Goal: Transaction & Acquisition: Purchase product/service

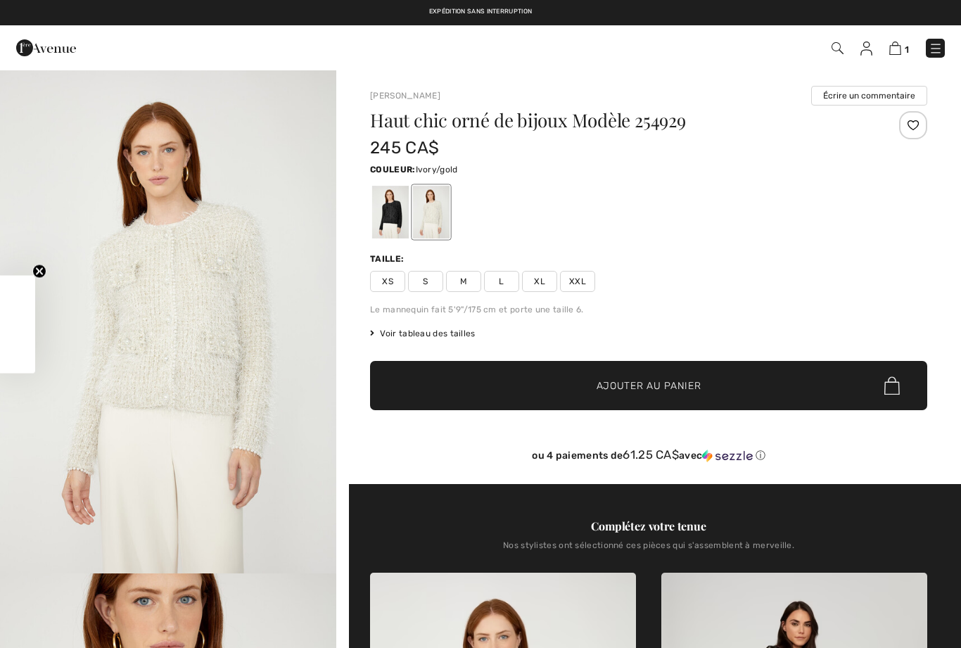
checkbox input "true"
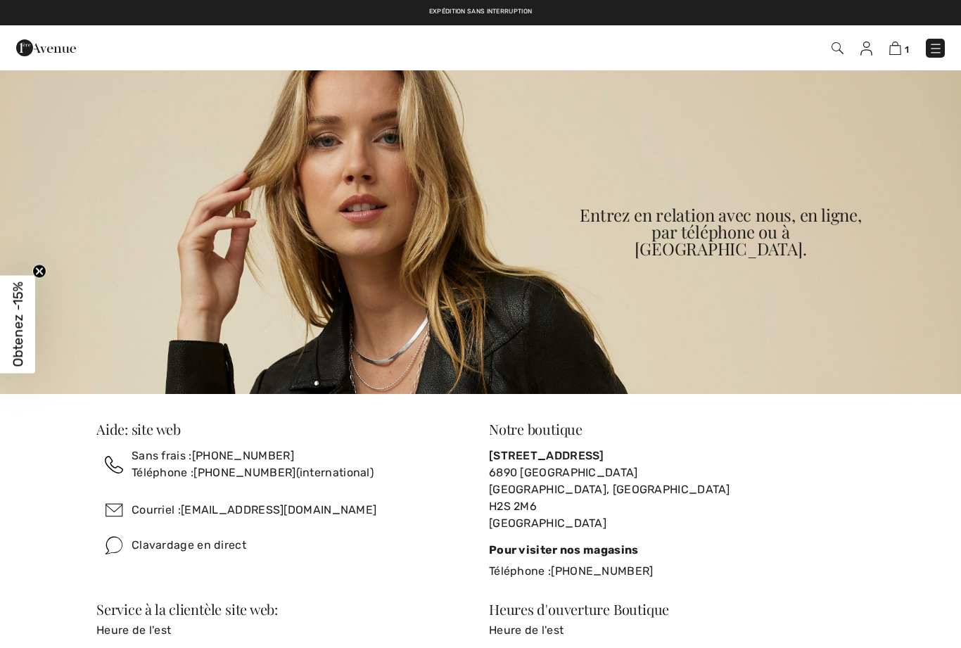
checkbox input "true"
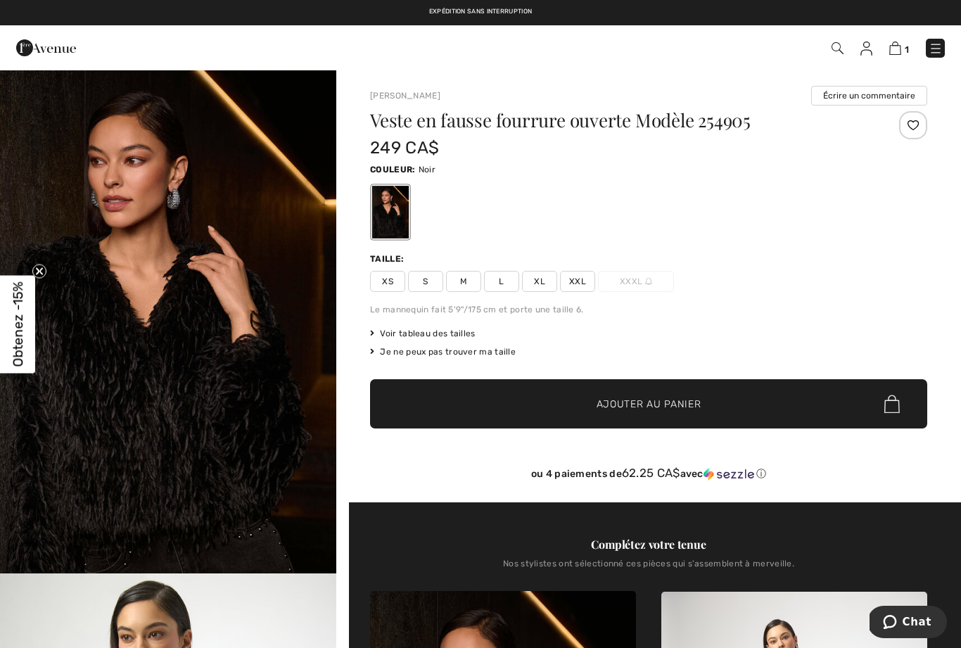
click at [843, 51] on img at bounding box center [837, 48] width 12 height 12
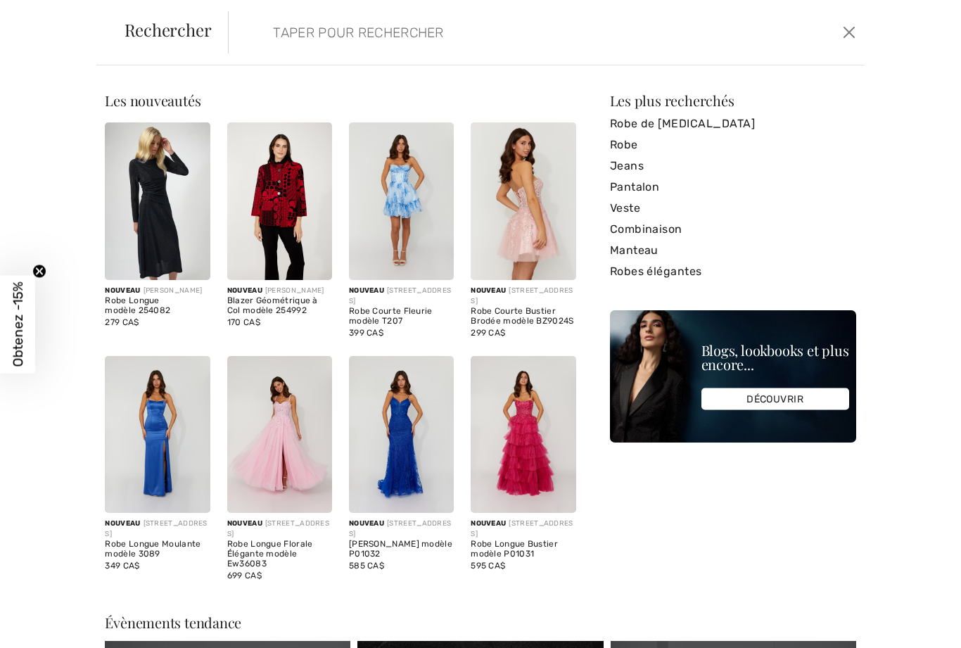
click at [272, 41] on input "search" at bounding box center [478, 32] width 432 height 42
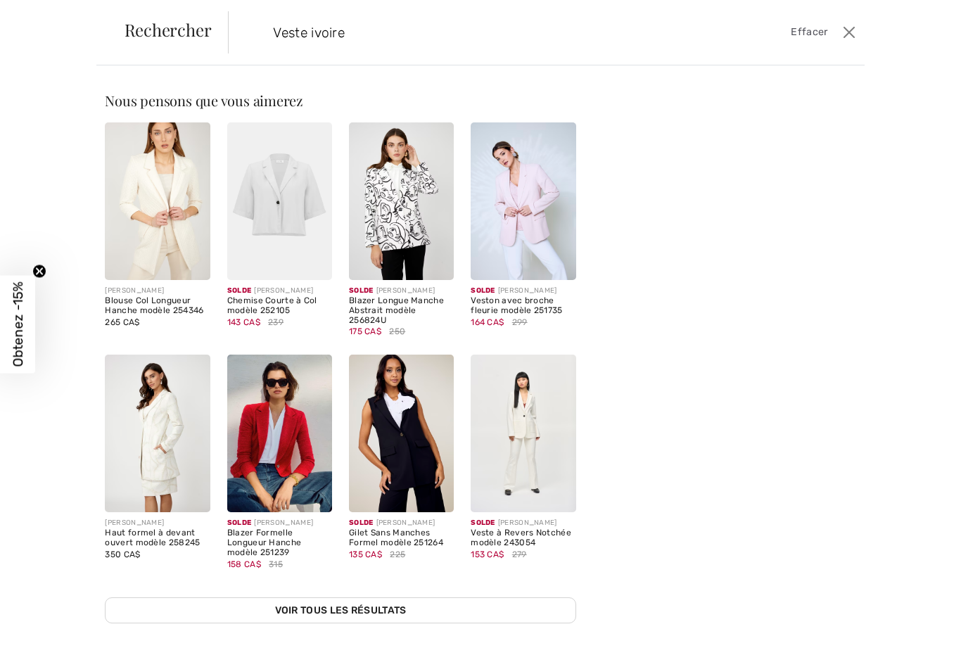
click at [358, 26] on input "Veste ivoire" at bounding box center [478, 32] width 432 height 42
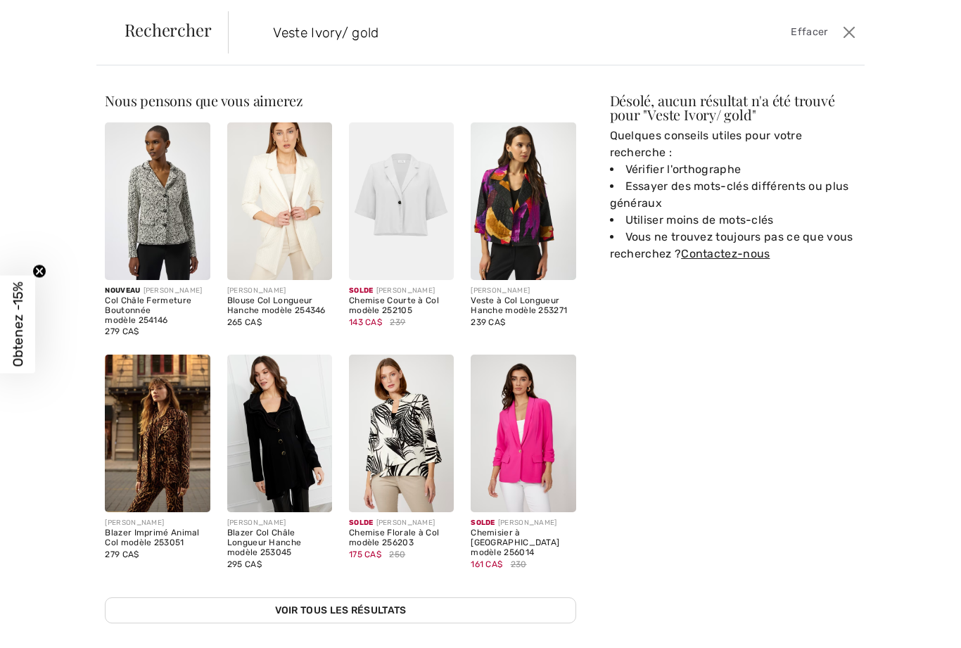
click at [288, 36] on input "Veste Ivory/ gold" at bounding box center [478, 32] width 432 height 42
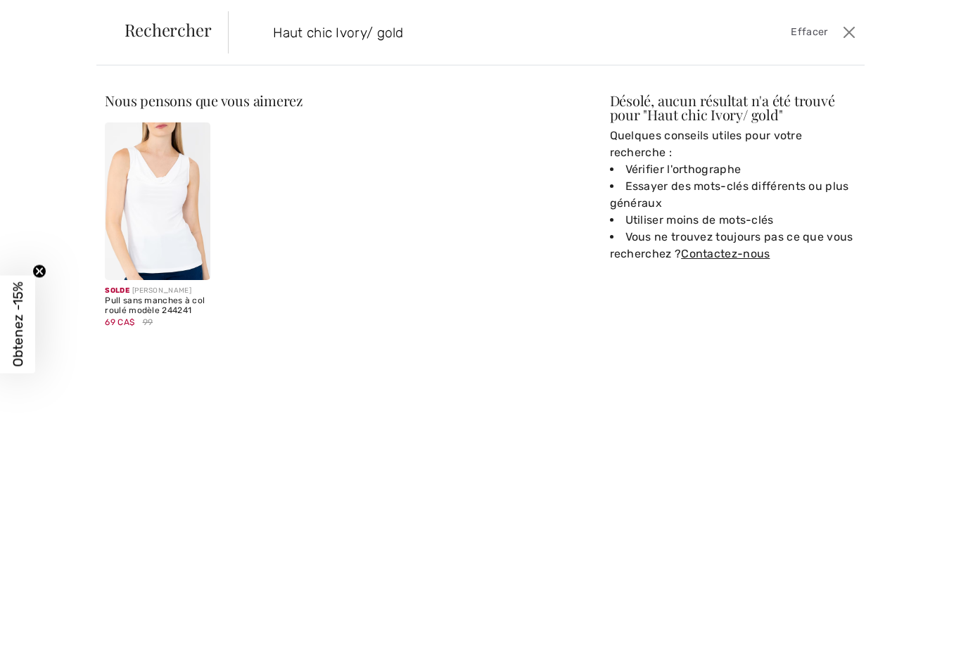
click at [427, 34] on input "Haut chic Ivory/ gold" at bounding box center [478, 32] width 432 height 42
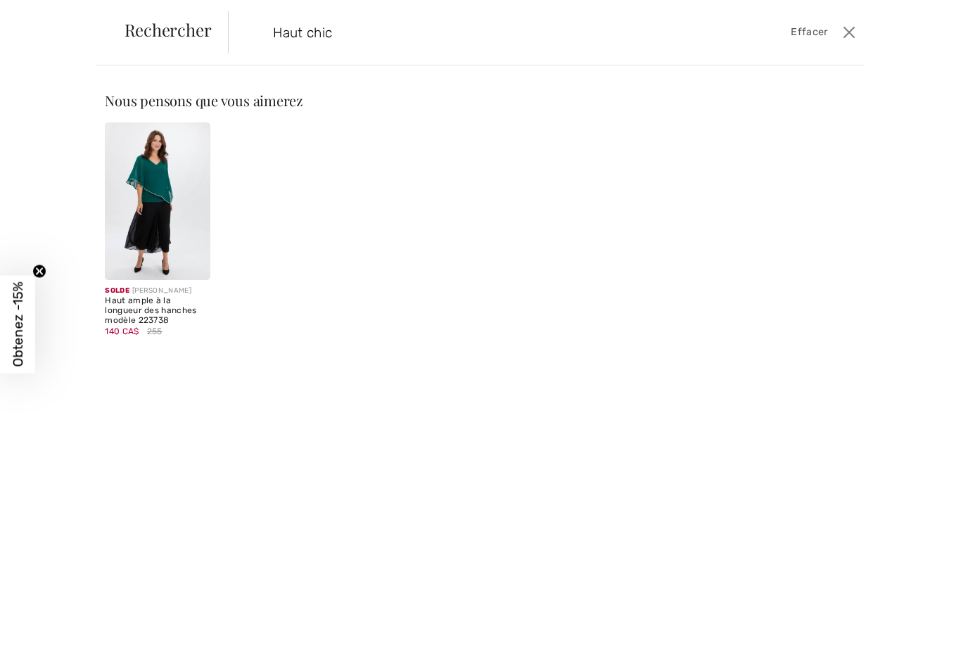
type input "Haut chic"
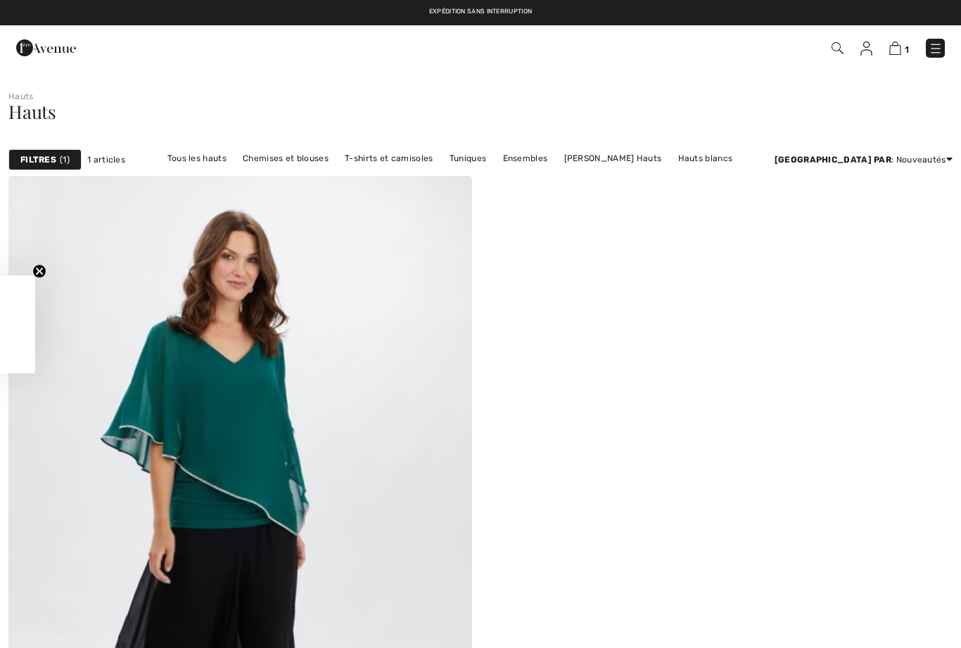
checkbox input "true"
click at [190, 158] on link "Tous les hauts" at bounding box center [196, 158] width 73 height 18
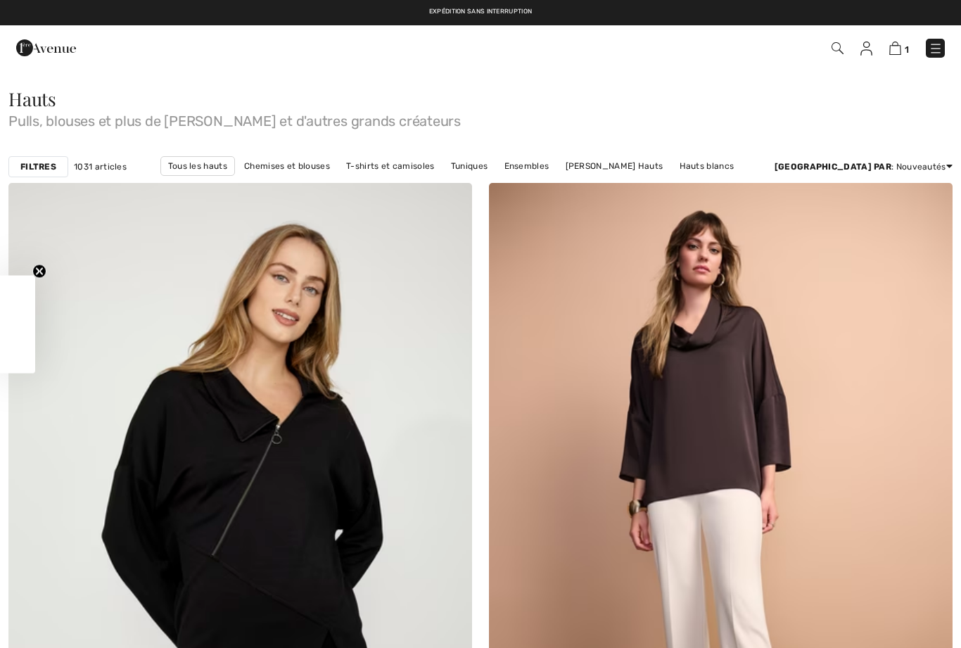
checkbox input "true"
click at [35, 168] on strong "Filtres" at bounding box center [38, 166] width 36 height 13
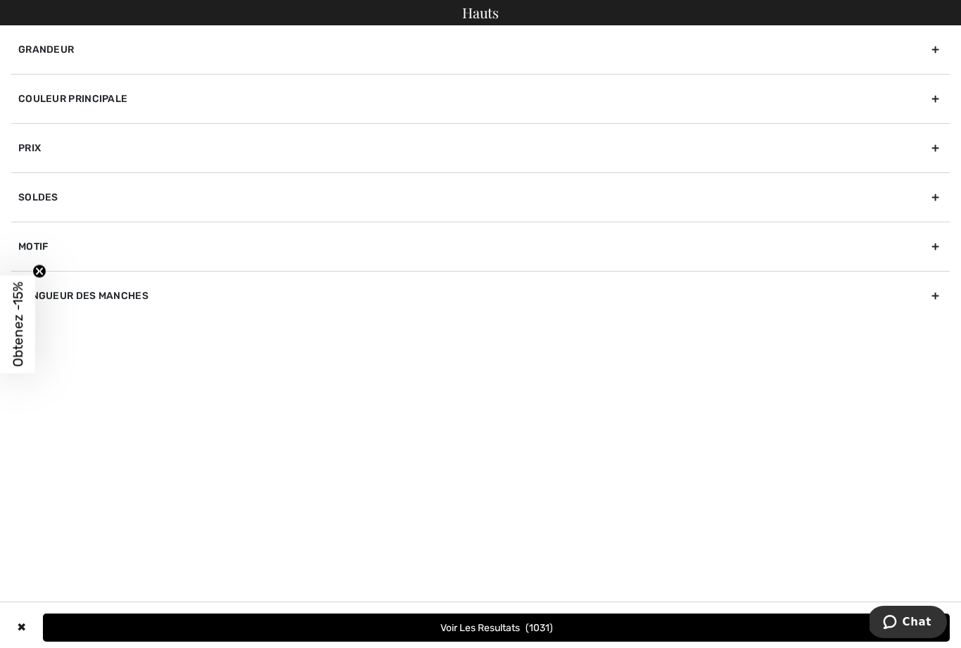
click at [32, 143] on div "Prix" at bounding box center [480, 147] width 938 height 49
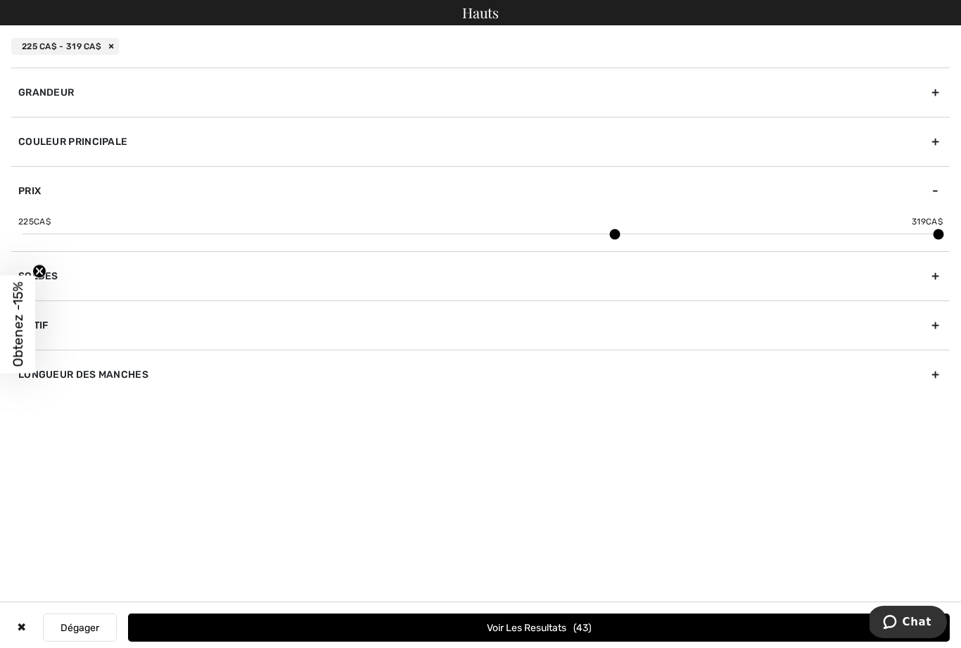
click at [25, 458] on div "Hauts 225 CA$ - 319 CA$ Grandeur 00 0 2 4 6 8 10 12 14 16 18 20 22 24 26 28 30 …" at bounding box center [480, 324] width 961 height 648
click at [13, 316] on span "Obtenez -15%" at bounding box center [18, 323] width 16 height 85
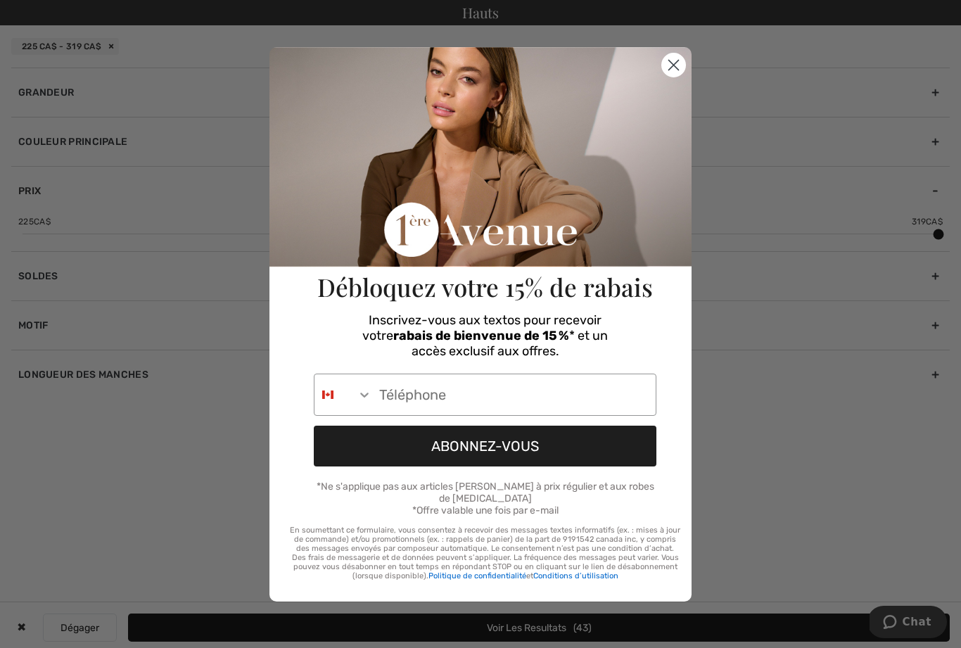
click at [613, 399] on input "Phone Number" at bounding box center [513, 394] width 283 height 41
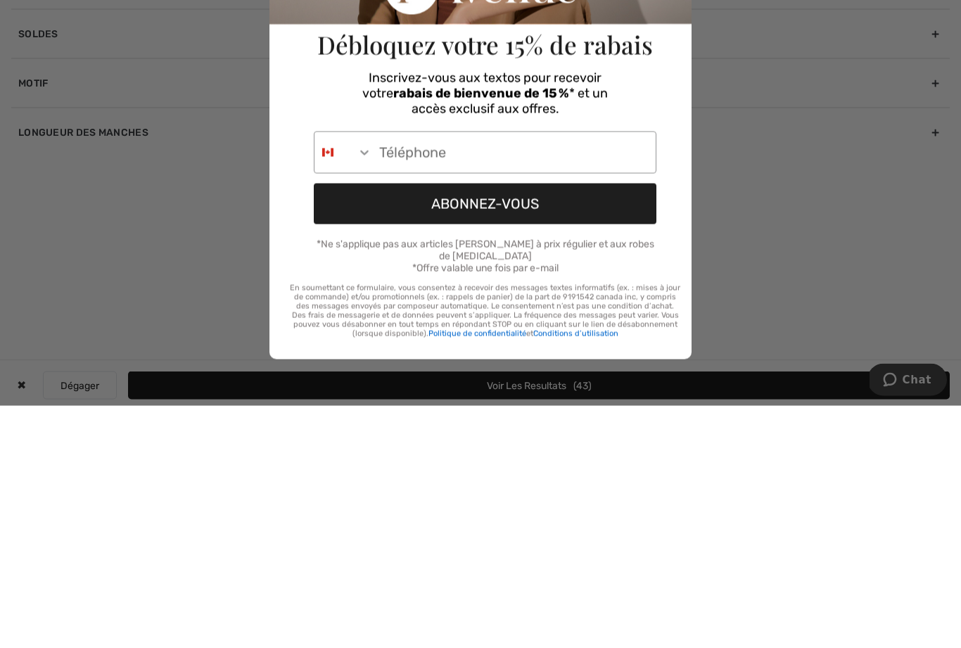
type input "514-501-0879"
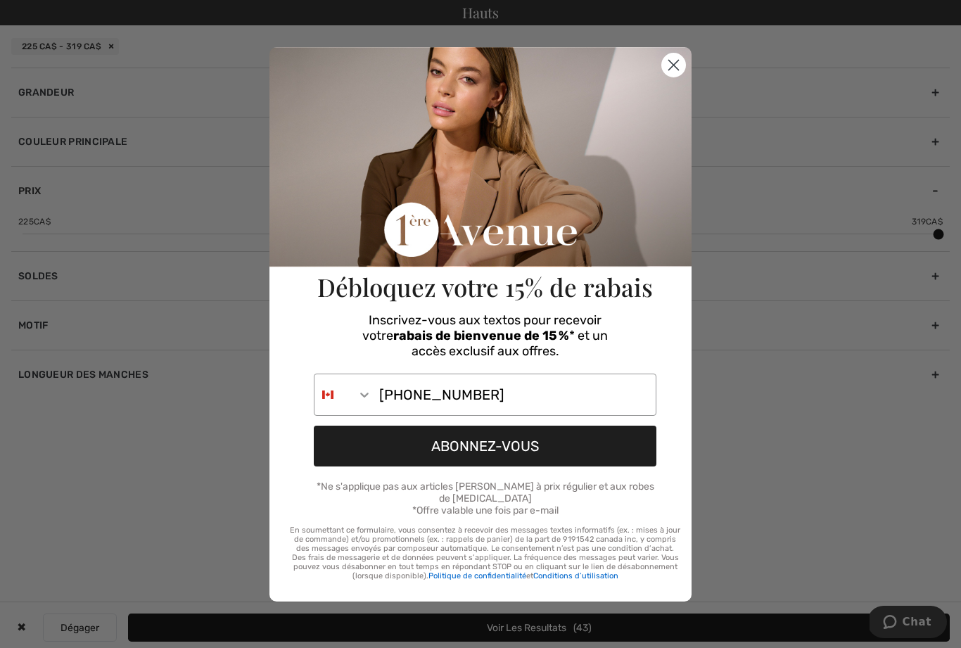
click at [626, 447] on button "ABONNEZ-VOUS" at bounding box center [485, 446] width 343 height 41
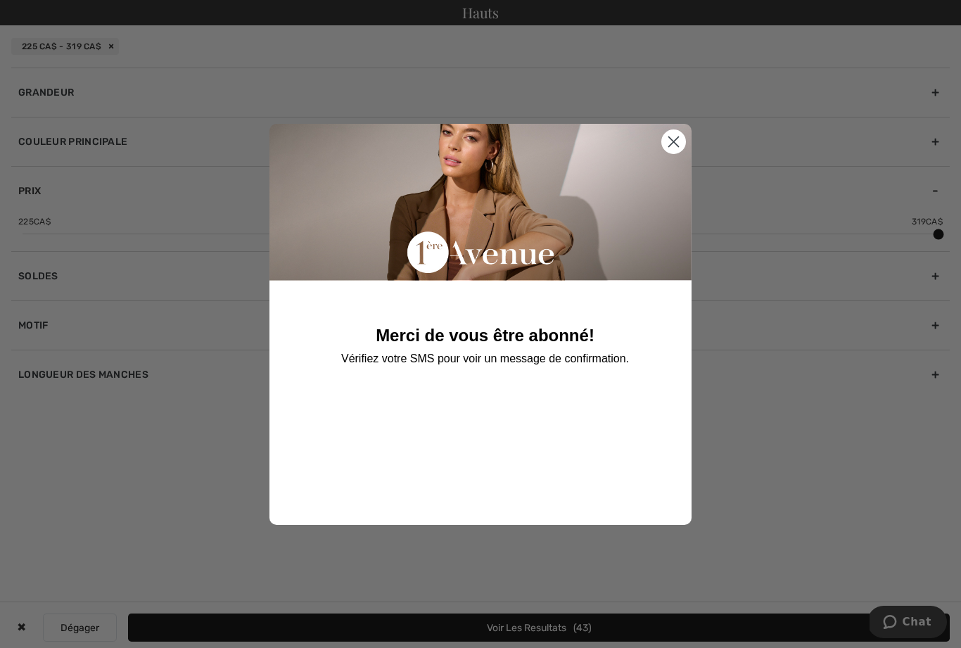
click at [680, 148] on circle "Close dialog" at bounding box center [673, 140] width 23 height 23
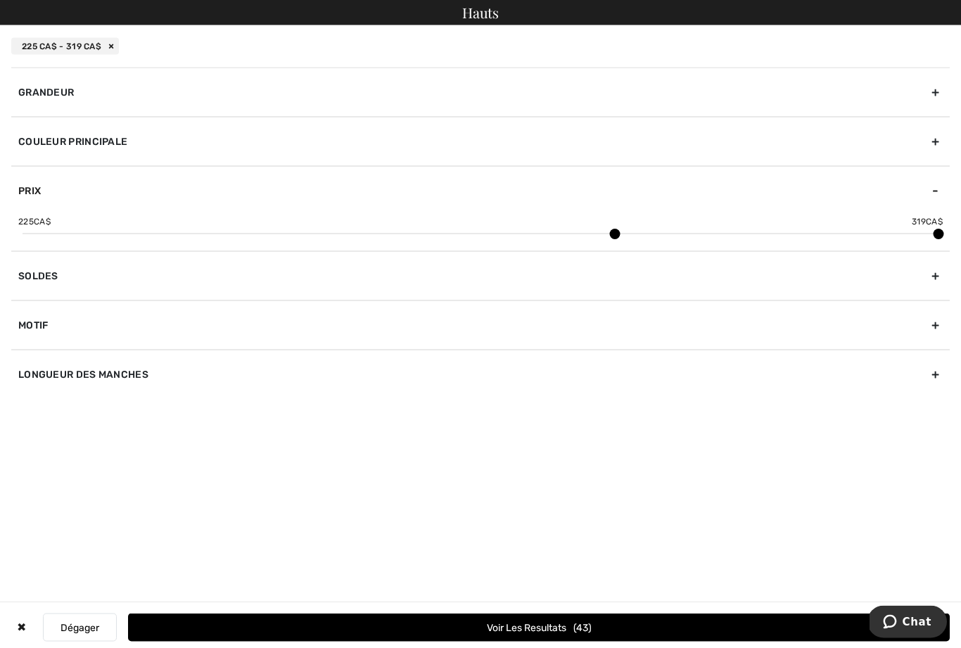
scroll to position [325, 0]
click at [698, 642] on button "Voir les resultats 43" at bounding box center [539, 627] width 822 height 28
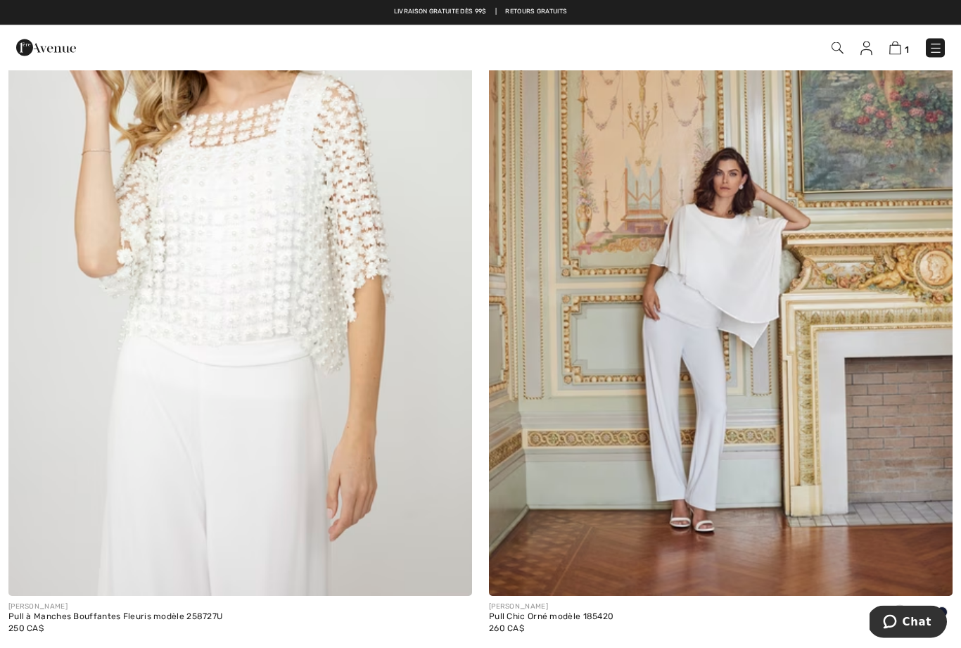
scroll to position [11803, 0]
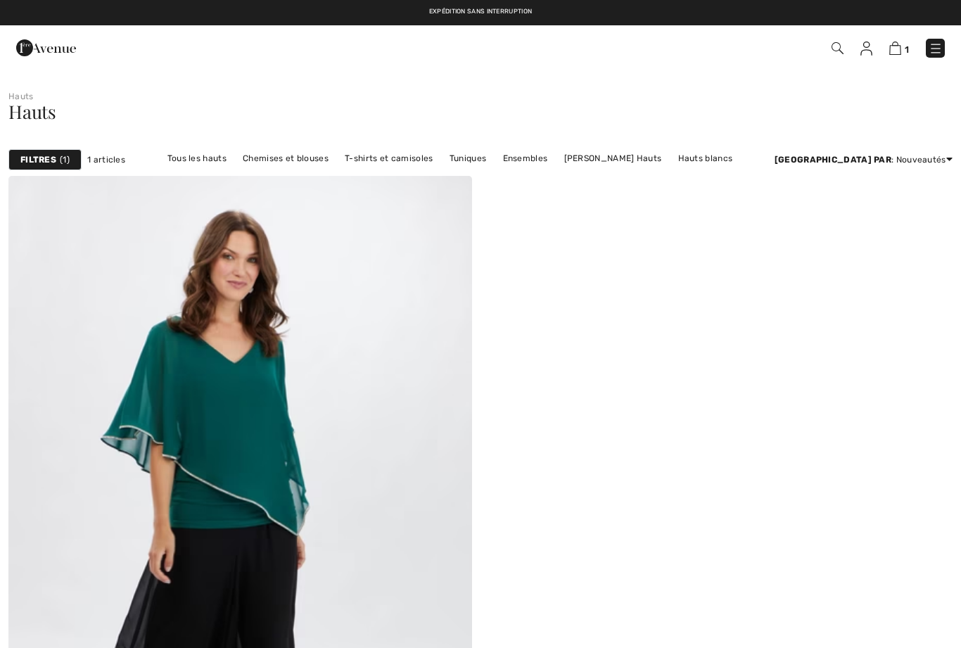
checkbox input "true"
